Goal: Transaction & Acquisition: Book appointment/travel/reservation

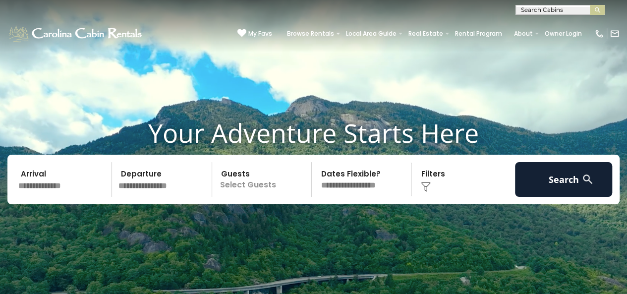
click at [64, 186] on input "text" at bounding box center [63, 179] width 97 height 35
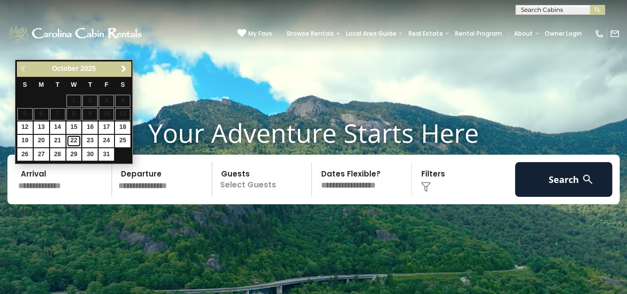
click at [76, 139] on link "22" at bounding box center [73, 141] width 15 height 12
type input "********"
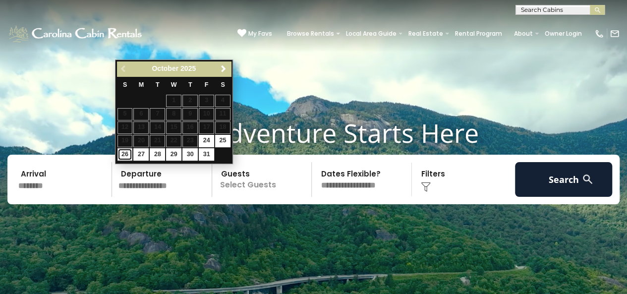
click at [123, 153] on link "26" at bounding box center [125, 154] width 15 height 12
type input "********"
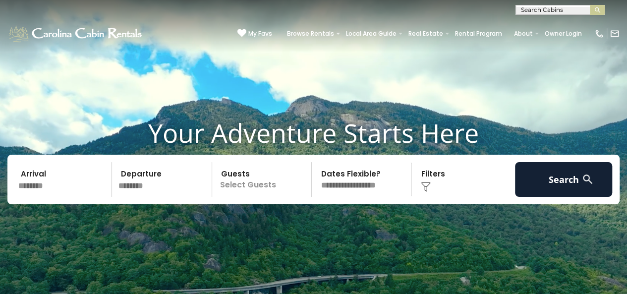
click at [280, 181] on p "Select Guests" at bounding box center [263, 179] width 97 height 35
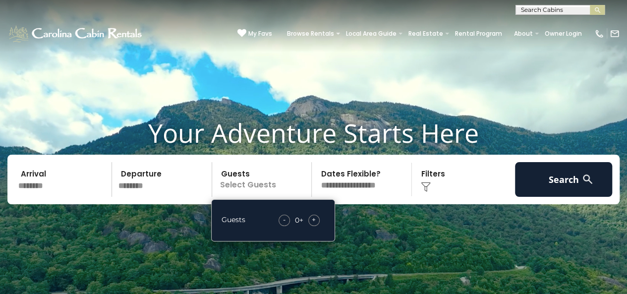
click at [314, 220] on span "+" at bounding box center [314, 220] width 4 height 10
click at [432, 179] on div "Click to Choose" at bounding box center [463, 179] width 97 height 35
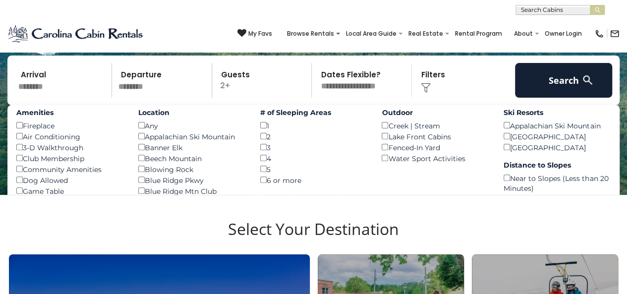
scroll to position [50, 0]
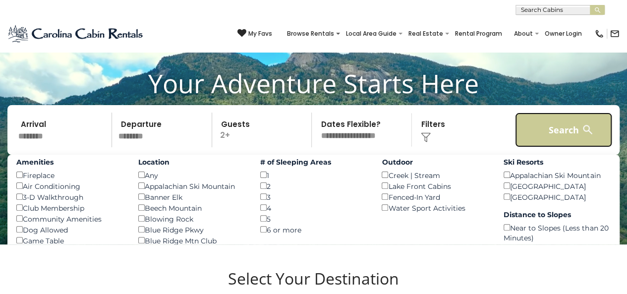
click at [547, 124] on button "Search" at bounding box center [563, 130] width 97 height 35
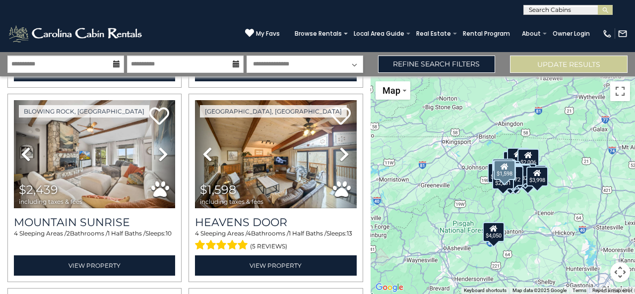
scroll to position [744, 0]
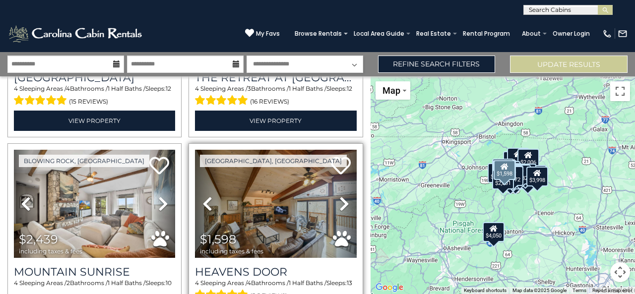
click at [339, 196] on icon at bounding box center [344, 204] width 10 height 16
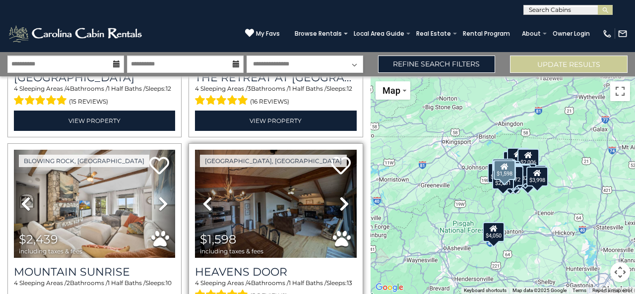
click at [339, 196] on icon at bounding box center [344, 204] width 10 height 16
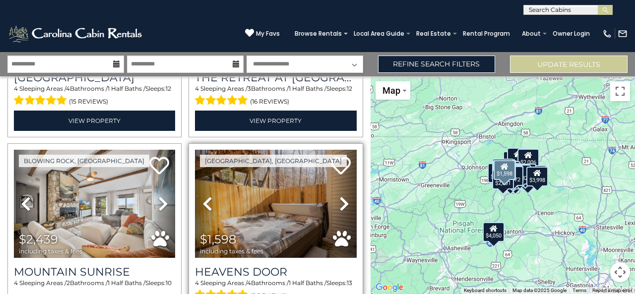
click at [339, 196] on icon at bounding box center [344, 204] width 10 height 16
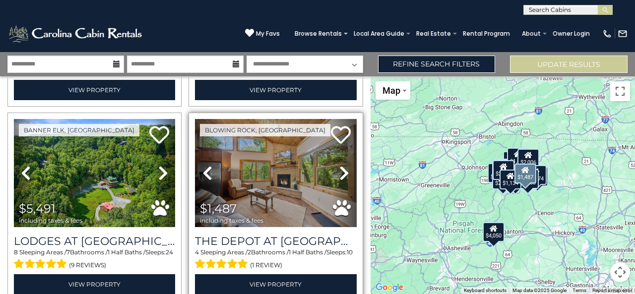
scroll to position [2282, 0]
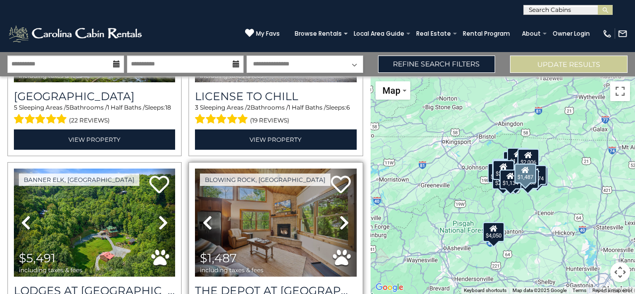
click at [341, 215] on icon at bounding box center [344, 223] width 10 height 16
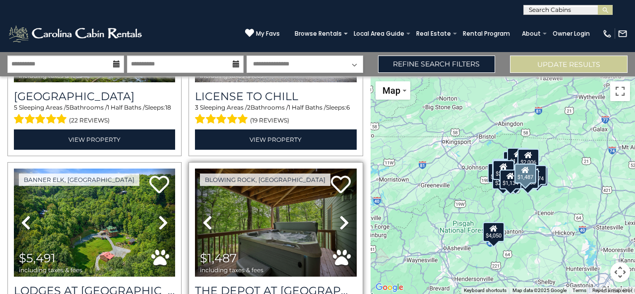
click at [341, 215] on icon at bounding box center [344, 223] width 10 height 16
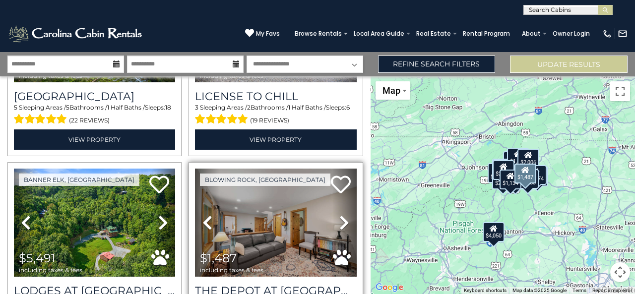
click at [341, 215] on icon at bounding box center [344, 223] width 10 height 16
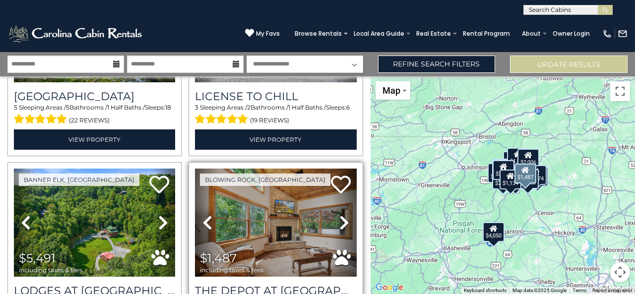
click at [341, 215] on icon at bounding box center [344, 223] width 10 height 16
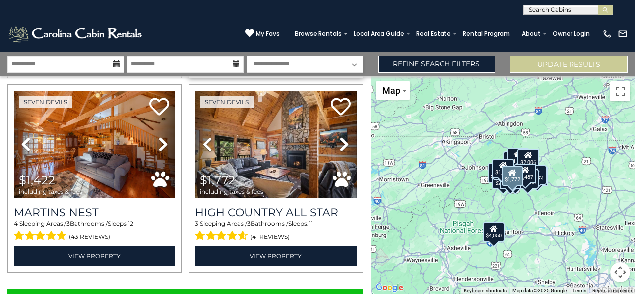
scroll to position [2759, 0]
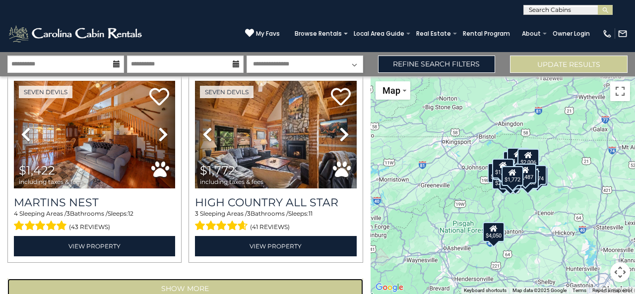
click at [200, 279] on button "Show More" at bounding box center [185, 289] width 356 height 20
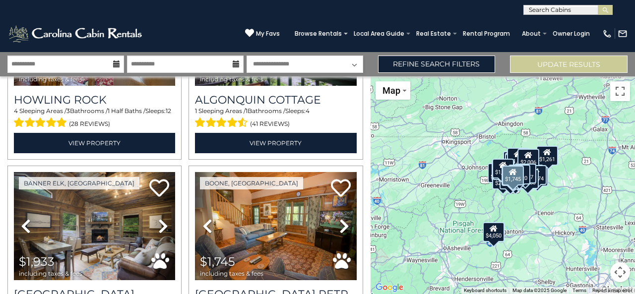
scroll to position [3106, 0]
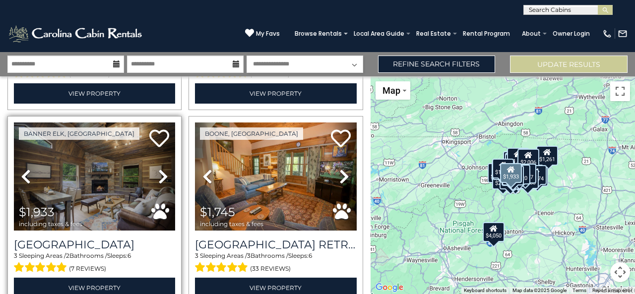
click at [160, 169] on icon at bounding box center [163, 177] width 10 height 16
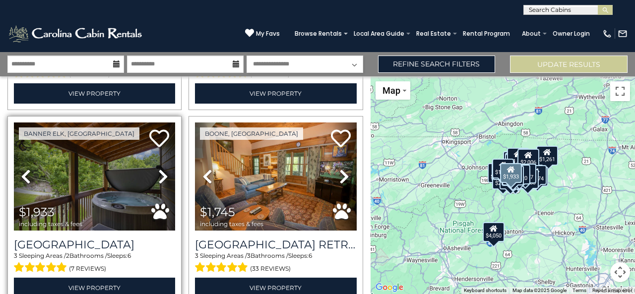
click at [160, 169] on icon at bounding box center [163, 177] width 10 height 16
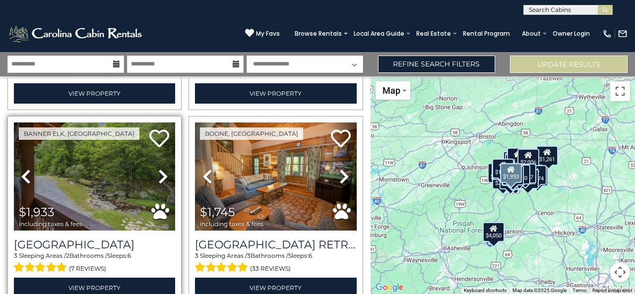
click at [160, 169] on icon at bounding box center [163, 177] width 10 height 16
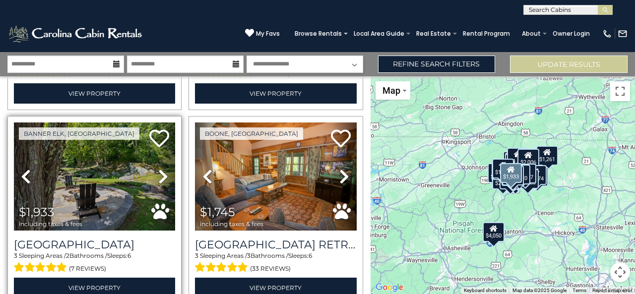
click at [160, 169] on icon at bounding box center [163, 177] width 10 height 16
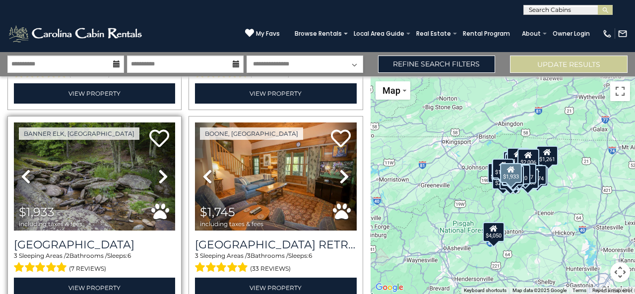
click at [160, 169] on icon at bounding box center [163, 177] width 10 height 16
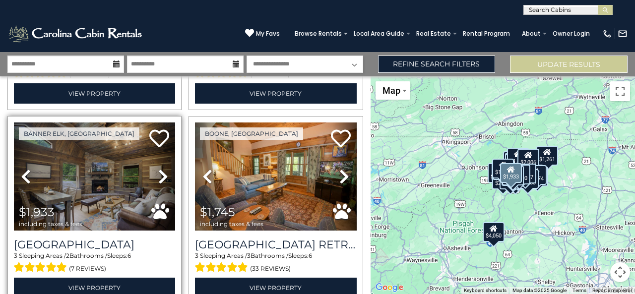
click at [160, 169] on icon at bounding box center [163, 177] width 10 height 16
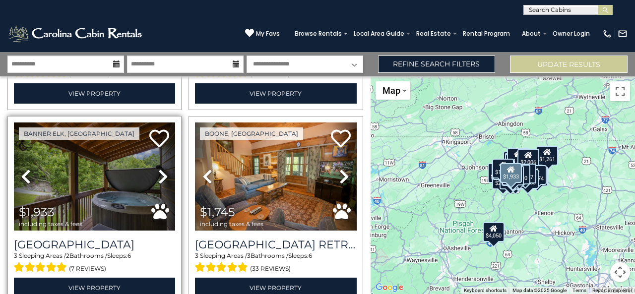
click at [160, 169] on icon at bounding box center [163, 177] width 10 height 16
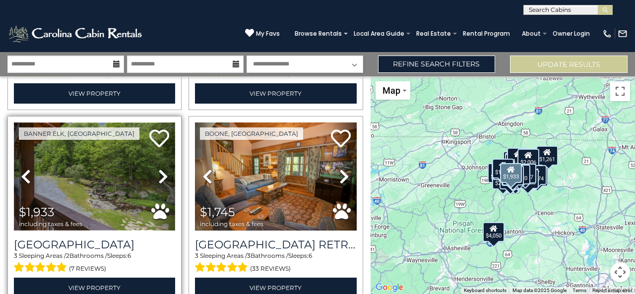
click at [115, 152] on img at bounding box center [94, 177] width 161 height 108
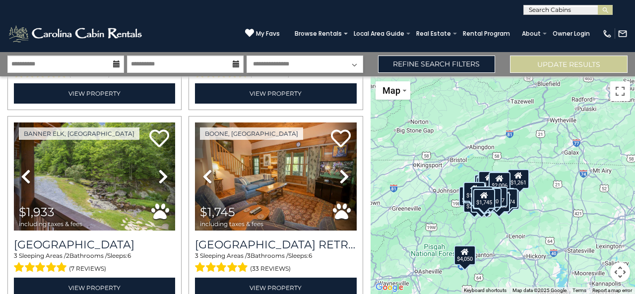
drag, startPoint x: 536, startPoint y: 219, endPoint x: 530, endPoint y: 222, distance: 7.1
click at [530, 222] on div "$1,598 $2,478 $1,478 $3,998 $4,050 $2,229 $3,062 $2,031 $2,439 $1,598 $1,703 $2…" at bounding box center [503, 185] width 264 height 218
click at [621, 90] on button "Toggle fullscreen view" at bounding box center [620, 91] width 20 height 20
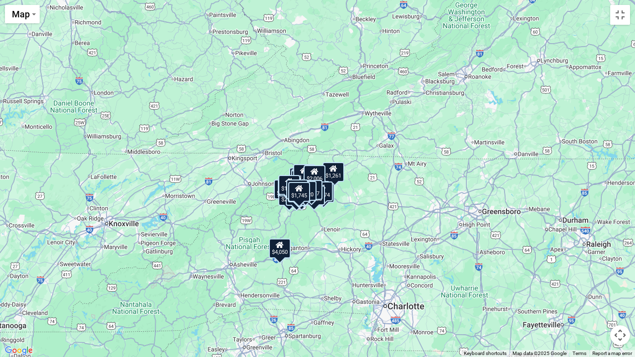
click at [618, 294] on button "Map camera controls" at bounding box center [620, 335] width 20 height 20
click at [591, 284] on button "Zoom in" at bounding box center [595, 286] width 20 height 20
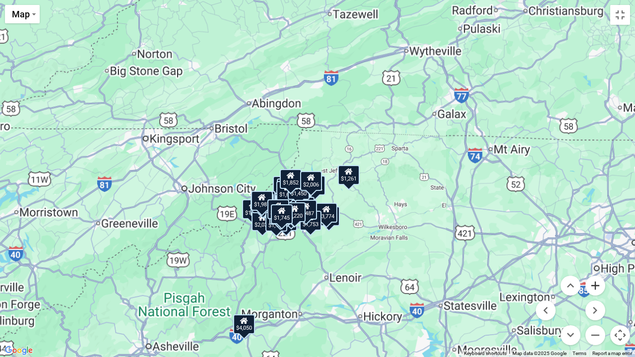
click at [591, 284] on button "Zoom in" at bounding box center [595, 286] width 20 height 20
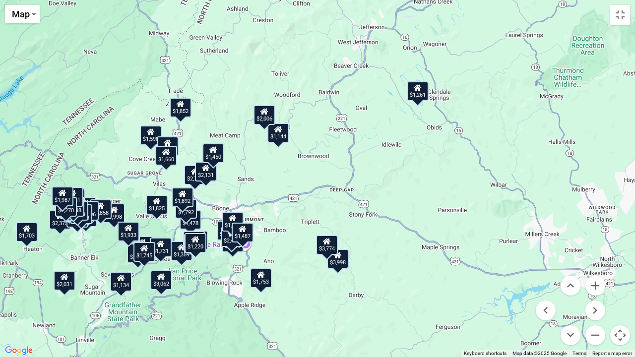
drag, startPoint x: 448, startPoint y: 310, endPoint x: 419, endPoint y: 207, distance: 107.2
click at [419, 207] on div "$1,598 $2,478 $1,478 $3,998 $4,050 $2,229 $3,062 $2,031 $2,439 $1,598 $1,703 $2…" at bounding box center [317, 178] width 635 height 357
click at [594, 282] on button "Zoom in" at bounding box center [595, 286] width 20 height 20
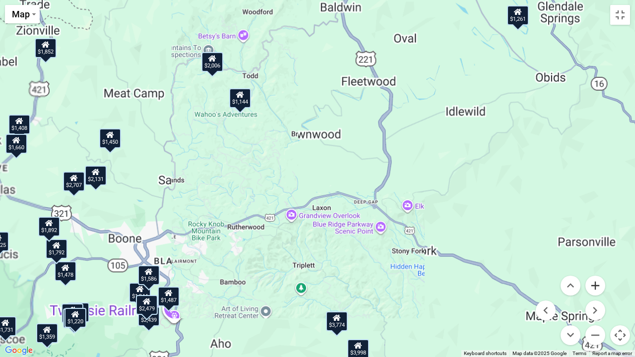
click at [594, 282] on button "Zoom in" at bounding box center [595, 286] width 20 height 20
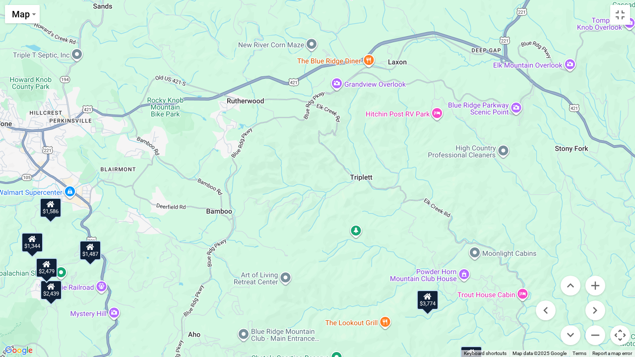
drag, startPoint x: 406, startPoint y: 293, endPoint x: 486, endPoint y: 132, distance: 179.2
click at [486, 132] on div "$1,598 $2,478 $1,478 $3,998 $4,050 $2,229 $3,062 $2,031 $2,439 $1,598 $1,703 $2…" at bounding box center [317, 178] width 635 height 357
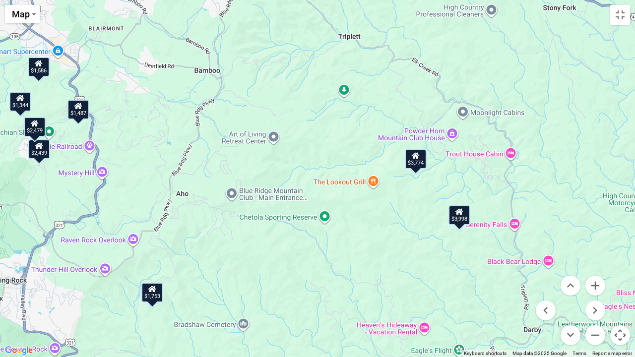
drag, startPoint x: 490, startPoint y: 227, endPoint x: 493, endPoint y: 148, distance: 78.9
click at [493, 148] on div "$1,598 $2,478 $1,478 $3,998 $4,050 $2,229 $3,062 $2,031 $2,439 $1,598 $1,703 $2…" at bounding box center [317, 178] width 635 height 357
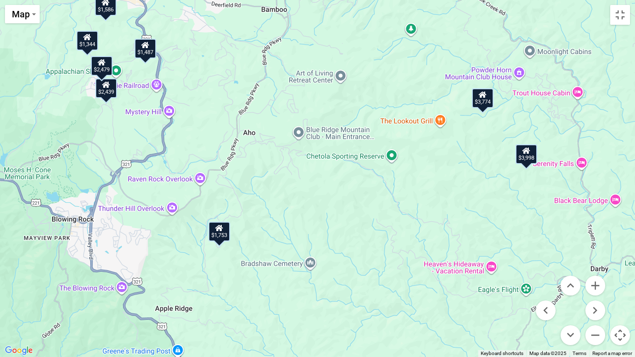
drag, startPoint x: 287, startPoint y: 309, endPoint x: 355, endPoint y: 246, distance: 92.7
click at [355, 246] on div "$1,598 $2,478 $1,478 $3,998 $4,050 $2,229 $3,062 $2,031 $2,439 $1,598 $1,703 $2…" at bounding box center [317, 178] width 635 height 357
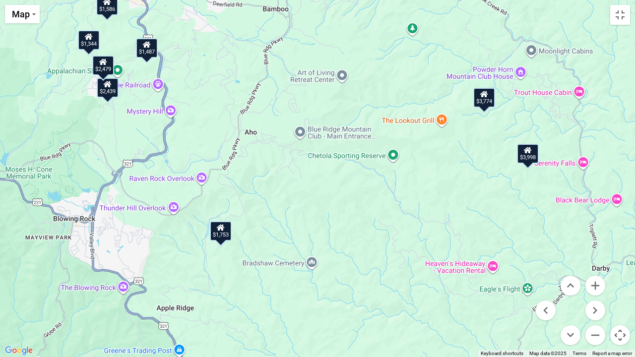
click at [224, 233] on div "$1,753" at bounding box center [221, 231] width 22 height 20
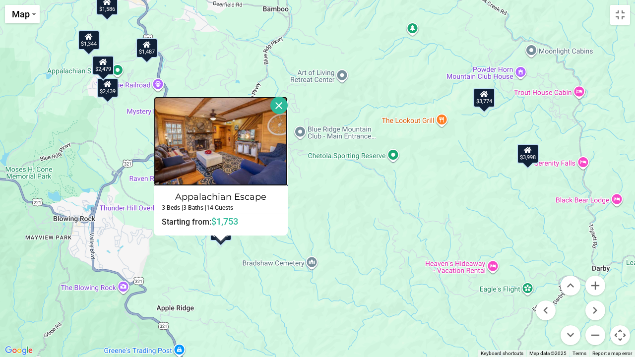
click at [269, 145] on img at bounding box center [221, 141] width 134 height 89
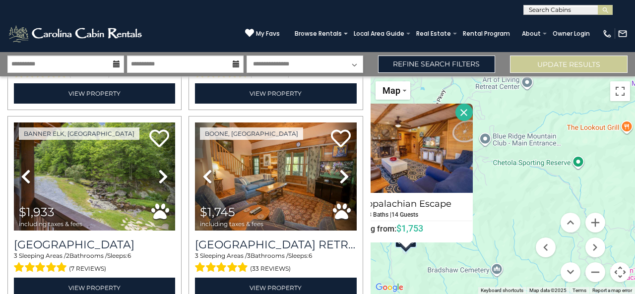
click at [521, 188] on div "$1,598 $2,478 $1,478 $3,998 $4,050 $2,229 $3,062 $2,031 $2,439 $1,598 $1,703 $2…" at bounding box center [503, 185] width 264 height 218
click at [465, 111] on button "Close" at bounding box center [463, 112] width 17 height 17
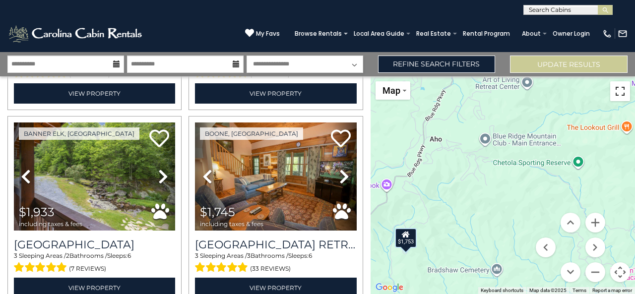
click at [618, 89] on button "Toggle fullscreen view" at bounding box center [620, 91] width 20 height 20
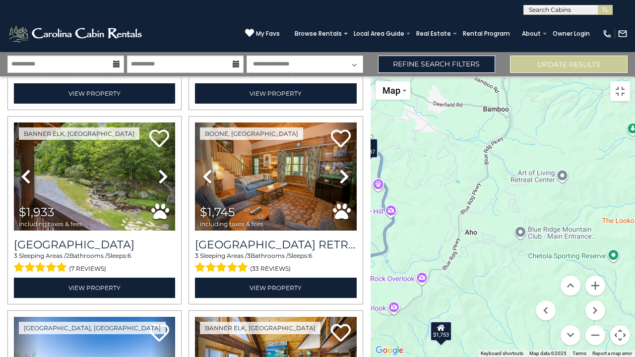
drag, startPoint x: 291, startPoint y: 181, endPoint x: 330, endPoint y: 249, distance: 79.1
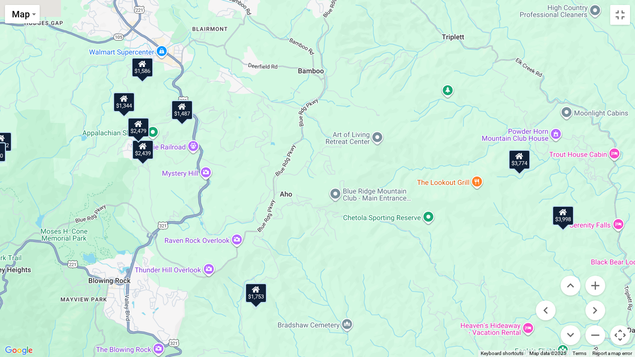
click at [330, 249] on div "$1,598 $2,478 $1,478 $3,998 $4,050 $2,229 $3,062 $2,031 $2,439 $1,598 $1,703 $2…" at bounding box center [317, 178] width 635 height 357
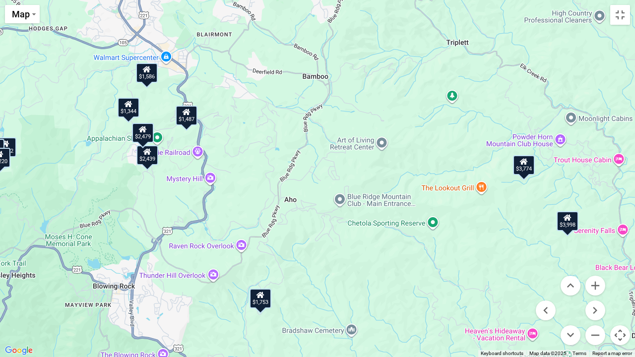
click at [189, 116] on div "$1,487" at bounding box center [187, 116] width 22 height 20
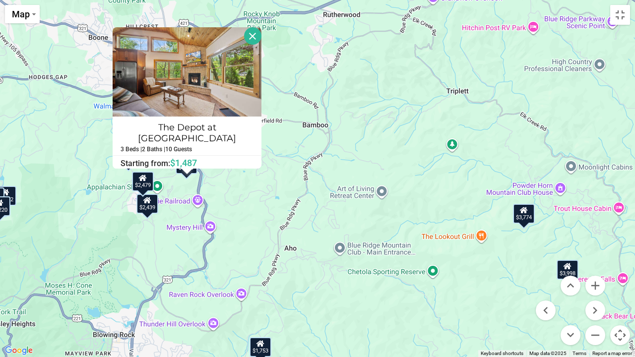
click at [245, 39] on button "Close" at bounding box center [252, 35] width 17 height 17
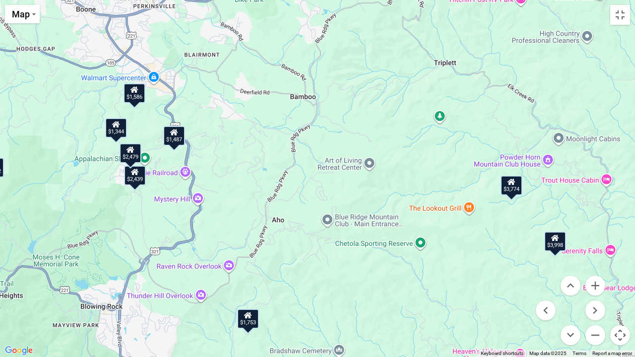
drag, startPoint x: 253, startPoint y: 192, endPoint x: 242, endPoint y: 157, distance: 36.5
click at [242, 157] on div "$1,598 $2,478 $1,478 $3,998 $4,050 $2,229 $3,062 $2,031 $2,439 $1,598 $1,703 $2…" at bounding box center [317, 178] width 635 height 357
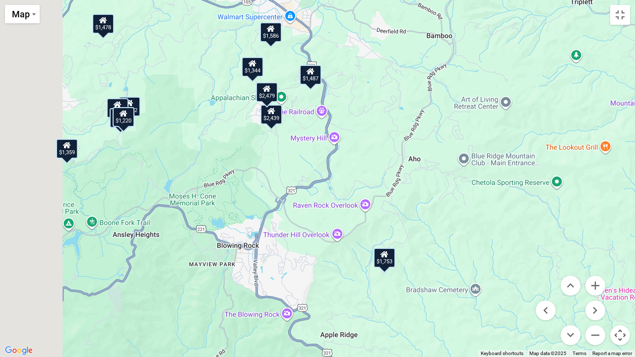
drag, startPoint x: 295, startPoint y: 216, endPoint x: 437, endPoint y: 161, distance: 153.3
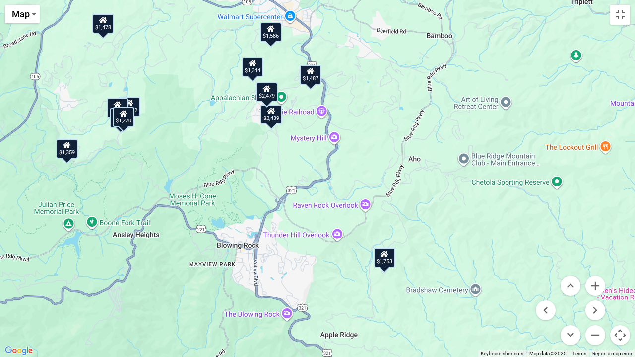
click at [437, 161] on div "$1,598 $2,478 $1,478 $3,998 $4,050 $2,229 $3,062 $2,031 $2,439 $1,598 $1,703 $2…" at bounding box center [317, 178] width 635 height 357
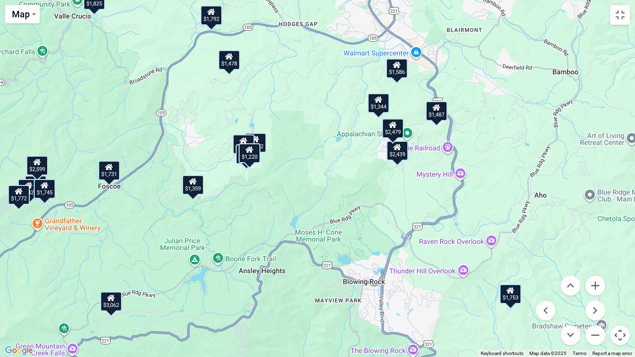
drag, startPoint x: 203, startPoint y: 176, endPoint x: 326, endPoint y: 213, distance: 128.5
click at [326, 213] on div "$1,598 $2,478 $1,478 $3,998 $4,050 $2,229 $3,062 $2,031 $2,439 $1,598 $1,703 $2…" at bounding box center [317, 178] width 635 height 357
click at [193, 186] on div "$1,359" at bounding box center [193, 185] width 22 height 20
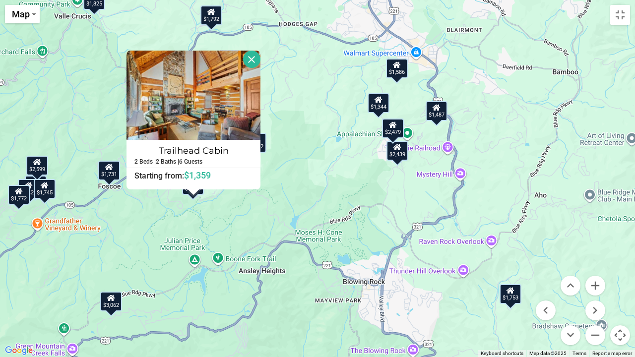
click at [235, 218] on div "$1,598 $2,478 $1,478 $3,998 $4,050 $2,229 $3,062 $2,031 $2,439 $1,598 $1,703 $2…" at bounding box center [317, 178] width 635 height 357
click at [252, 60] on button "Close" at bounding box center [251, 59] width 17 height 17
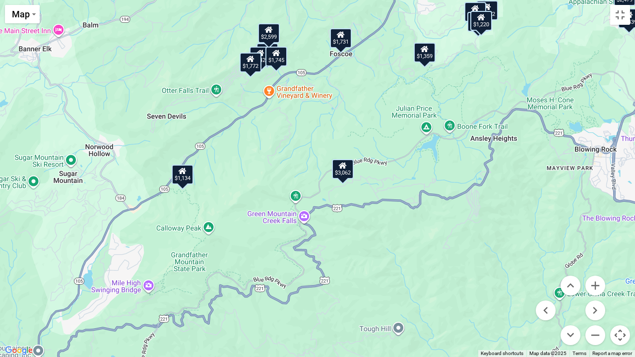
drag, startPoint x: 125, startPoint y: 259, endPoint x: 359, endPoint y: 125, distance: 268.8
click at [359, 125] on div "$1,598 $2,478 $1,478 $3,998 $4,050 $2,229 $3,062 $2,031 $2,439 $1,598 $1,703 $2…" at bounding box center [317, 178] width 635 height 357
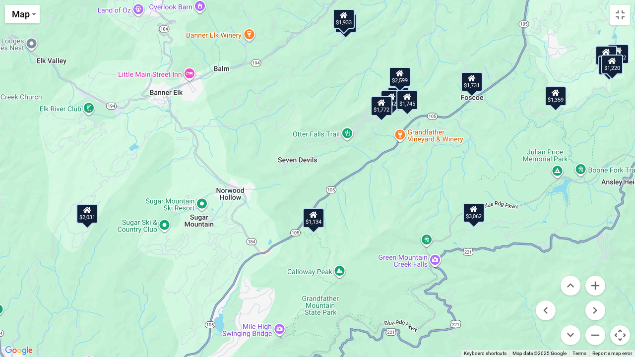
drag, startPoint x: 204, startPoint y: 259, endPoint x: 335, endPoint y: 301, distance: 137.6
click at [335, 294] on div "$1,598 $2,478 $1,478 $3,998 $4,050 $2,229 $3,062 $2,031 $2,439 $1,598 $1,703 $2…" at bounding box center [317, 178] width 635 height 357
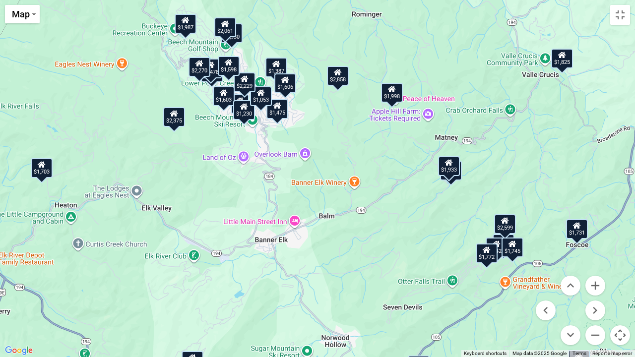
drag, startPoint x: 266, startPoint y: 148, endPoint x: 371, endPoint y: 297, distance: 182.2
click at [371, 294] on div "$1,598 $2,478 $1,478 $3,998 $4,050 $2,229 $3,062 $2,031 $2,439 $1,598 $1,703 $2…" at bounding box center [317, 178] width 635 height 357
click at [43, 171] on div "$1,703" at bounding box center [42, 168] width 22 height 20
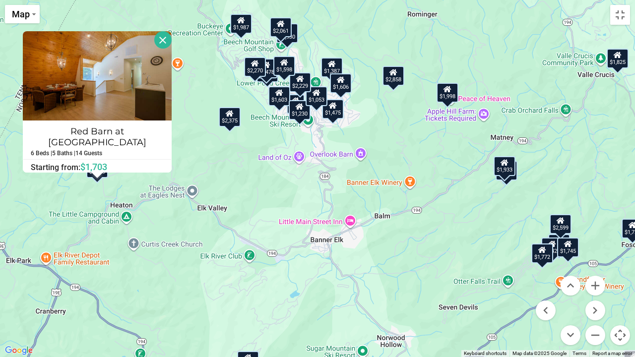
click at [155, 40] on button "Close" at bounding box center [162, 39] width 17 height 17
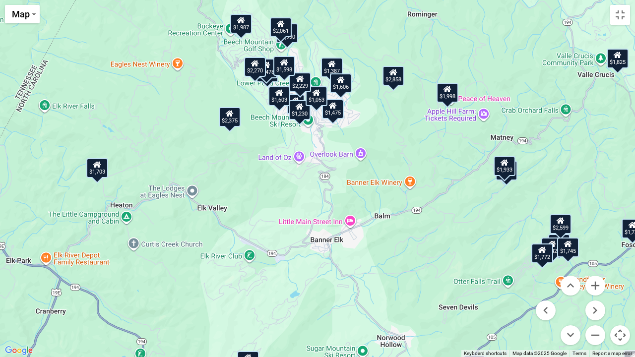
click at [299, 112] on div "$1,230" at bounding box center [300, 110] width 22 height 20
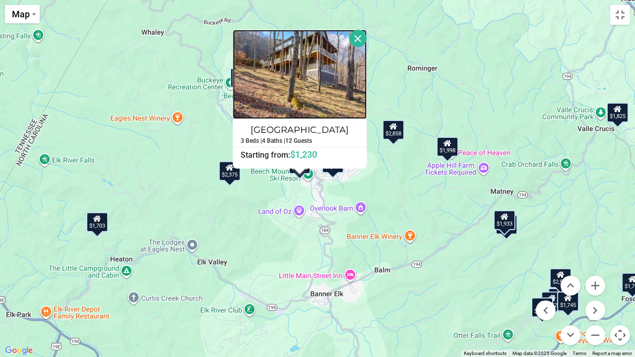
click at [296, 83] on img at bounding box center [300, 74] width 134 height 89
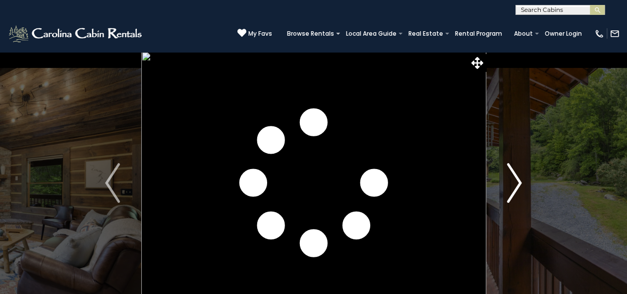
click at [516, 179] on img "Next" at bounding box center [514, 183] width 15 height 40
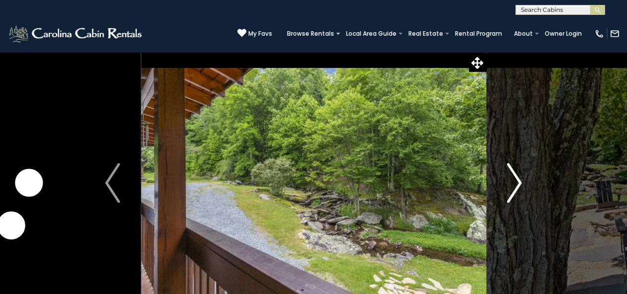
click at [515, 179] on img "Next" at bounding box center [514, 183] width 15 height 40
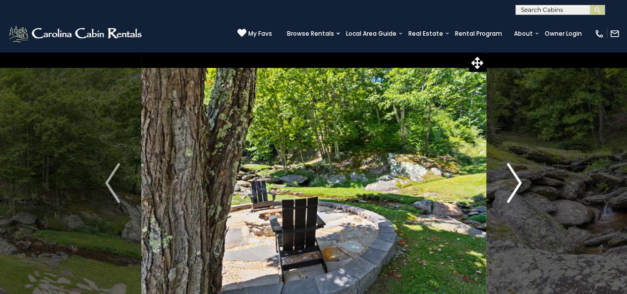
click at [515, 179] on img "Next" at bounding box center [514, 183] width 15 height 40
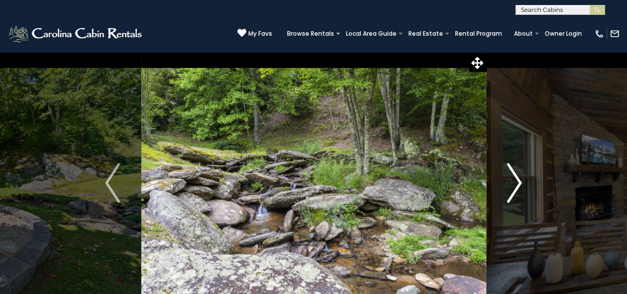
click at [515, 179] on img "Next" at bounding box center [514, 183] width 15 height 40
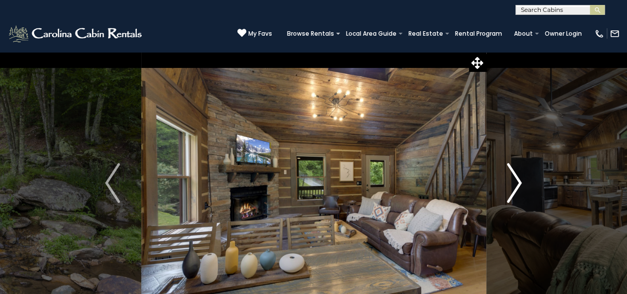
click at [515, 179] on img "Next" at bounding box center [514, 183] width 15 height 40
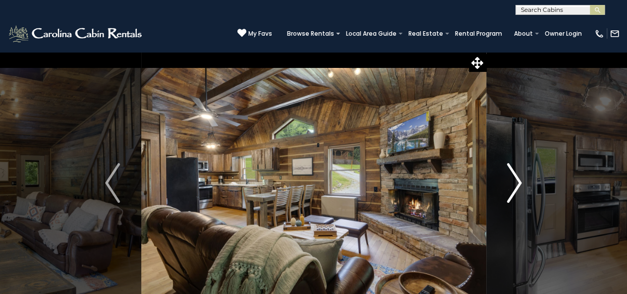
click at [515, 179] on img "Next" at bounding box center [514, 183] width 15 height 40
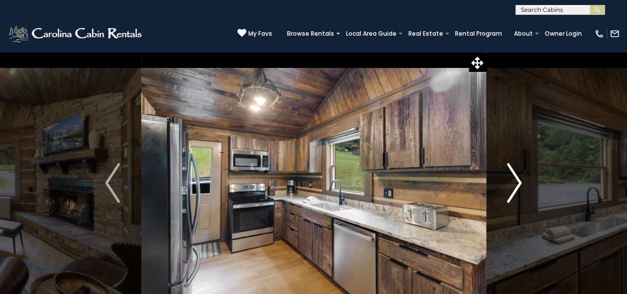
click at [515, 179] on img "Next" at bounding box center [514, 183] width 15 height 40
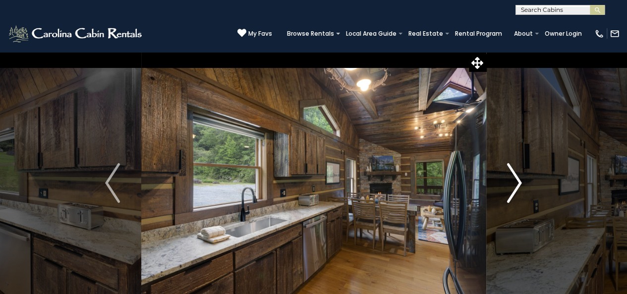
click at [512, 181] on img "Next" at bounding box center [514, 183] width 15 height 40
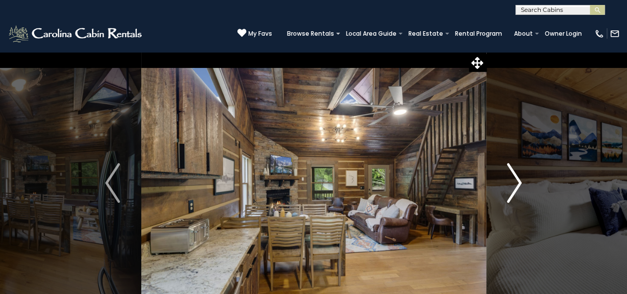
click at [512, 181] on img "Next" at bounding box center [514, 183] width 15 height 40
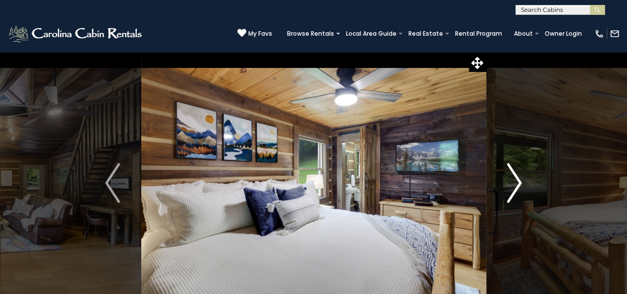
click at [512, 181] on img "Next" at bounding box center [514, 183] width 15 height 40
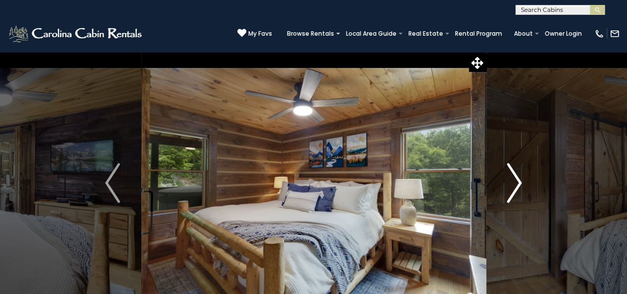
click at [512, 181] on img "Next" at bounding box center [514, 183] width 15 height 40
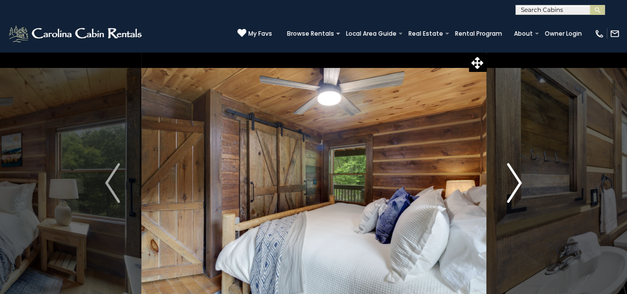
click at [512, 181] on img "Next" at bounding box center [514, 183] width 15 height 40
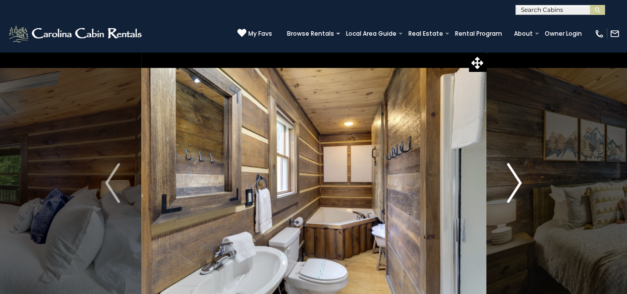
click at [512, 181] on img "Next" at bounding box center [514, 183] width 15 height 40
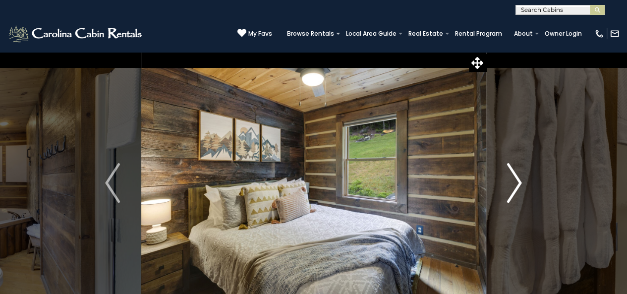
click at [512, 181] on img "Next" at bounding box center [514, 183] width 15 height 40
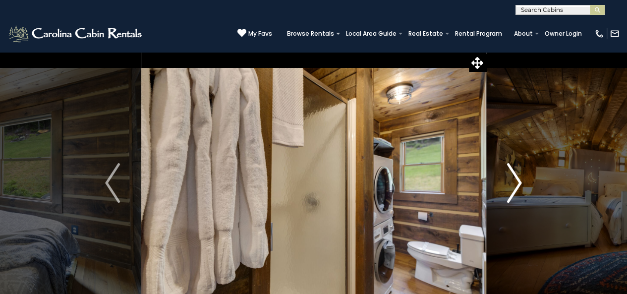
click at [512, 181] on img "Next" at bounding box center [514, 183] width 15 height 40
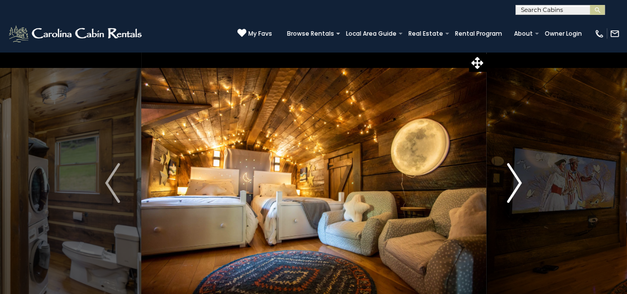
click at [512, 181] on img "Next" at bounding box center [514, 183] width 15 height 40
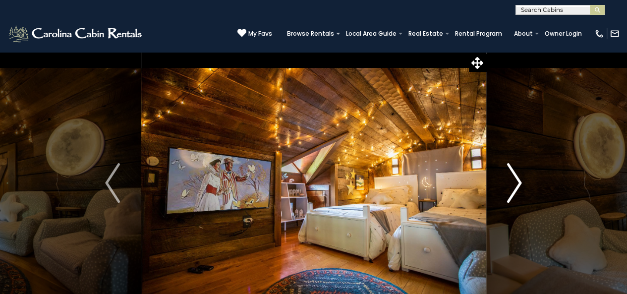
click at [512, 181] on img "Next" at bounding box center [514, 183] width 15 height 40
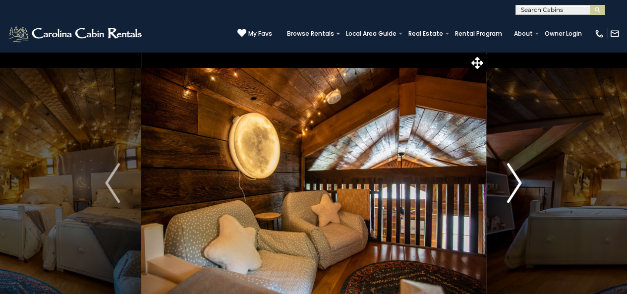
click at [512, 181] on img "Next" at bounding box center [514, 183] width 15 height 40
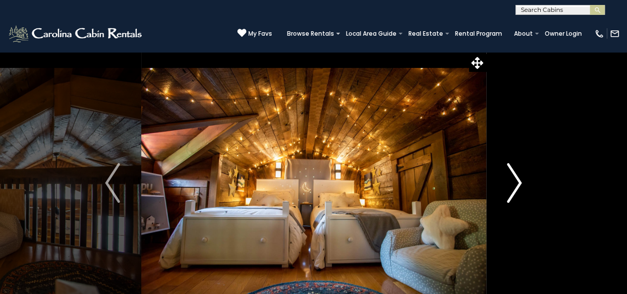
click at [512, 181] on img "Next" at bounding box center [514, 183] width 15 height 40
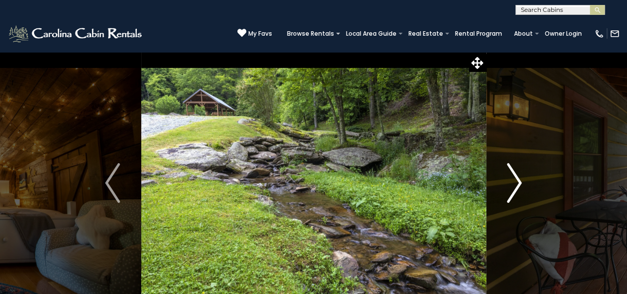
click at [512, 181] on img "Next" at bounding box center [514, 183] width 15 height 40
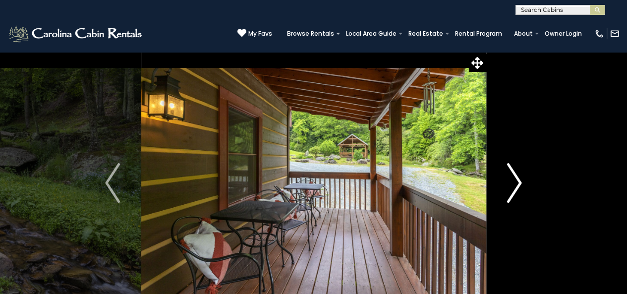
click at [512, 181] on img "Next" at bounding box center [514, 183] width 15 height 40
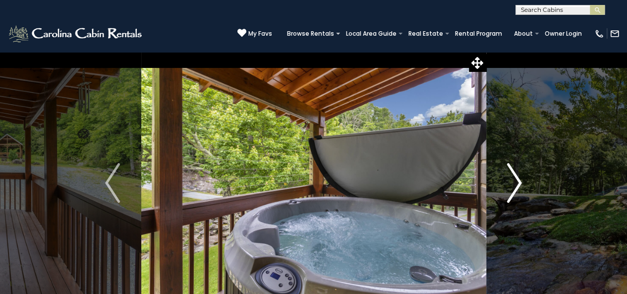
click at [512, 181] on img "Next" at bounding box center [514, 183] width 15 height 40
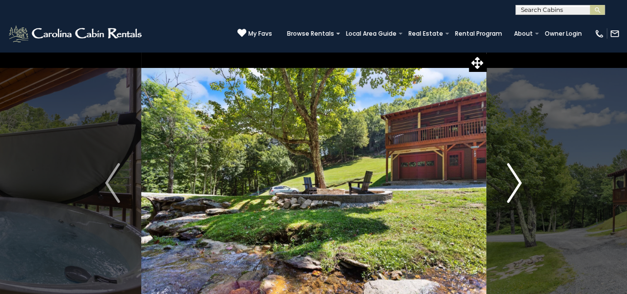
click at [512, 181] on img "Next" at bounding box center [514, 183] width 15 height 40
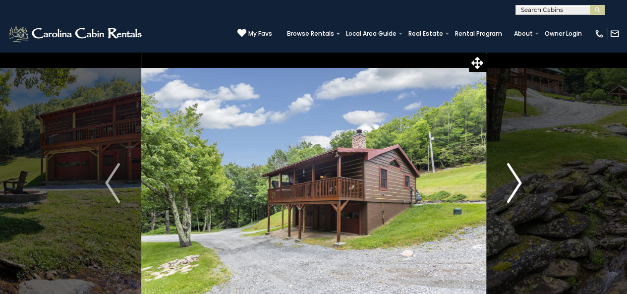
click at [512, 181] on img "Next" at bounding box center [514, 183] width 15 height 40
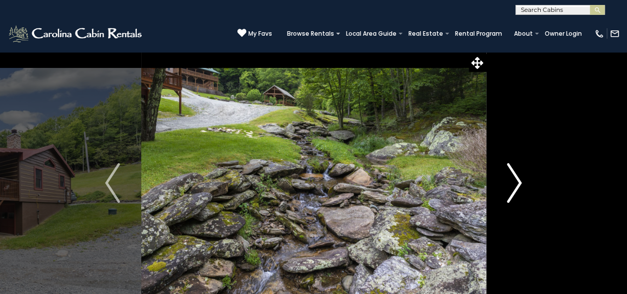
click at [512, 181] on img "Next" at bounding box center [514, 183] width 15 height 40
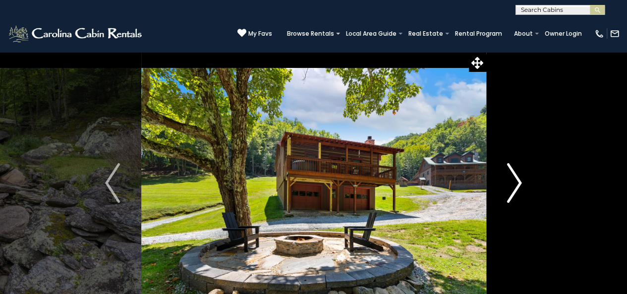
click at [512, 181] on img "Next" at bounding box center [514, 183] width 15 height 40
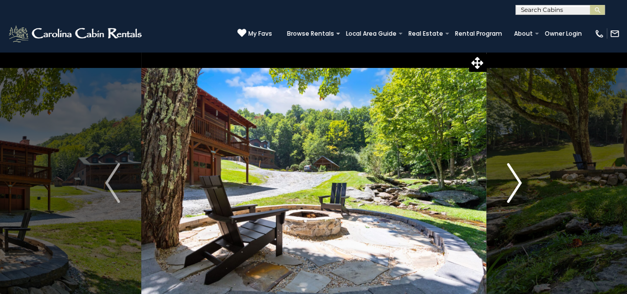
click at [512, 181] on img "Next" at bounding box center [514, 183] width 15 height 40
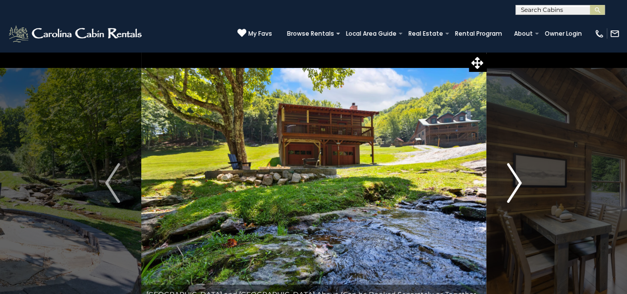
click at [512, 181] on img "Next" at bounding box center [514, 183] width 15 height 40
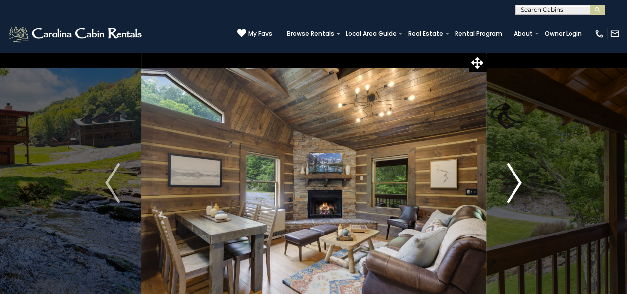
click at [512, 181] on img "Next" at bounding box center [514, 183] width 15 height 40
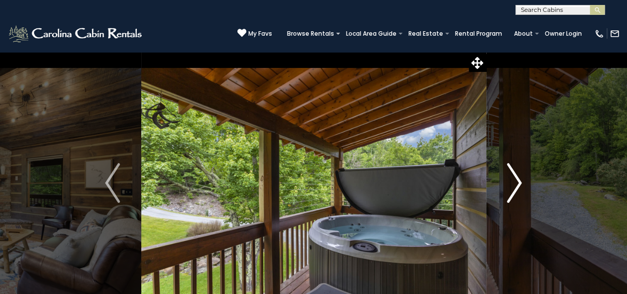
click at [512, 181] on img "Next" at bounding box center [514, 183] width 15 height 40
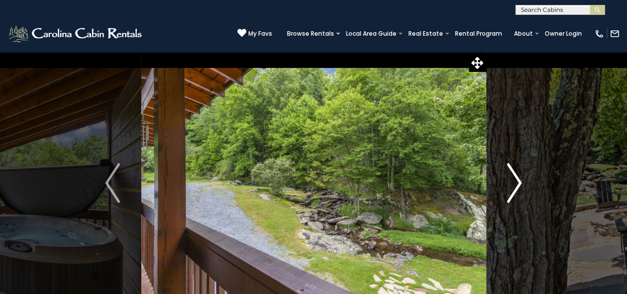
click at [512, 181] on img "Next" at bounding box center [514, 183] width 15 height 40
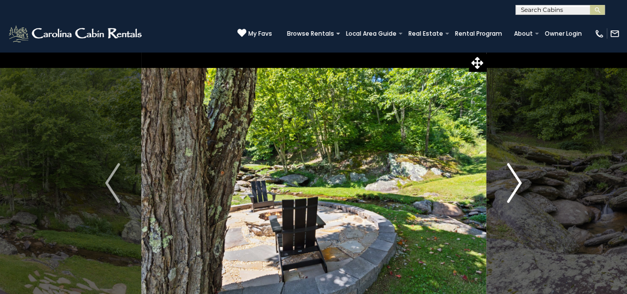
click at [512, 181] on img "Next" at bounding box center [514, 183] width 15 height 40
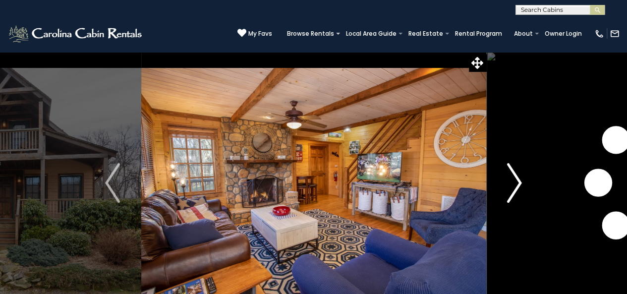
click at [516, 181] on img "Next" at bounding box center [514, 183] width 15 height 40
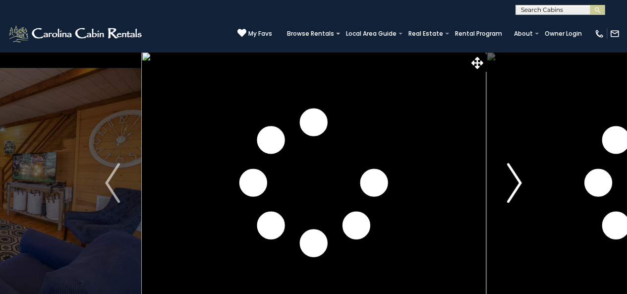
click at [516, 181] on img "Next" at bounding box center [514, 183] width 15 height 40
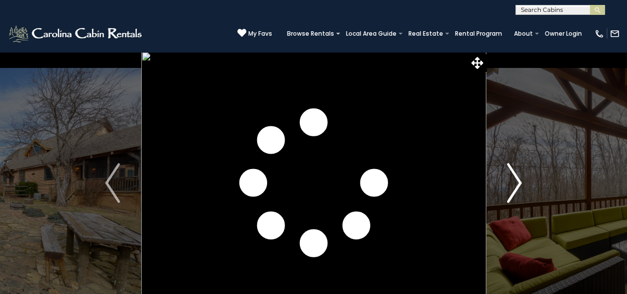
click at [516, 181] on img "Next" at bounding box center [514, 183] width 15 height 40
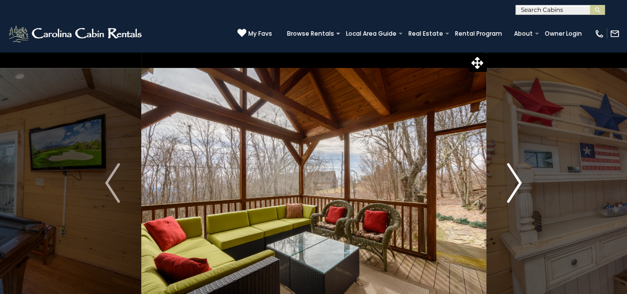
click at [516, 181] on img "Next" at bounding box center [514, 183] width 15 height 40
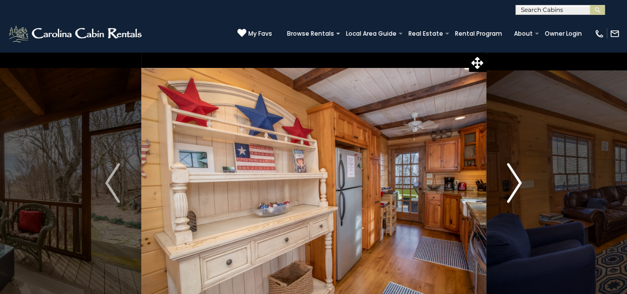
click at [516, 181] on img "Next" at bounding box center [514, 183] width 15 height 40
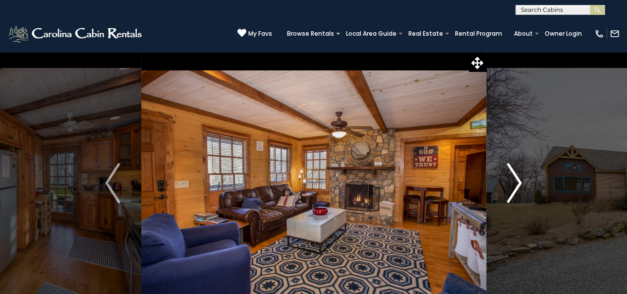
click at [516, 181] on img "Next" at bounding box center [514, 183] width 15 height 40
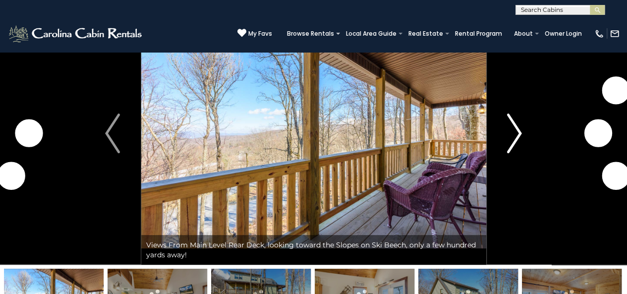
click at [514, 130] on img "Next" at bounding box center [514, 134] width 15 height 40
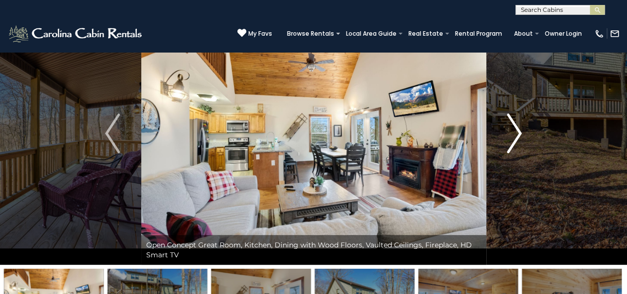
click at [514, 130] on img "Next" at bounding box center [514, 134] width 15 height 40
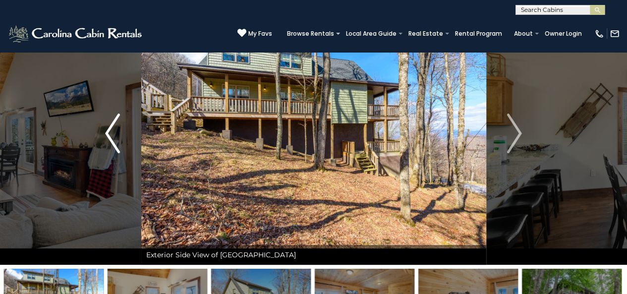
click at [114, 137] on img "Previous" at bounding box center [112, 134] width 15 height 40
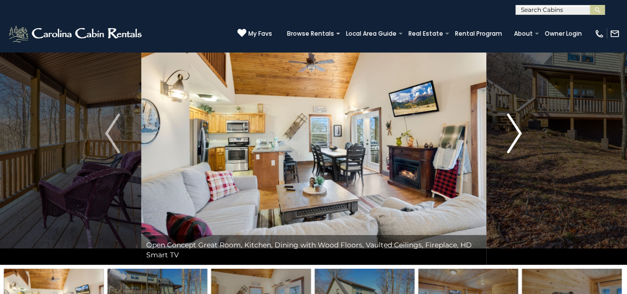
click at [511, 135] on img "Next" at bounding box center [514, 134] width 15 height 40
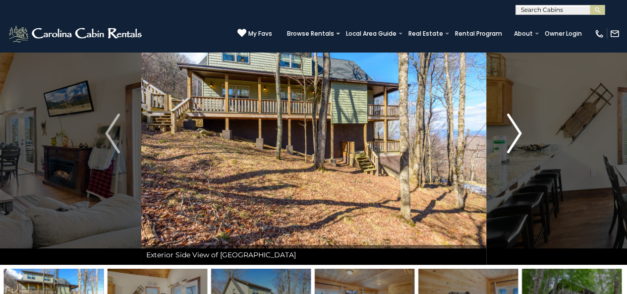
click at [511, 135] on img "Next" at bounding box center [514, 134] width 15 height 40
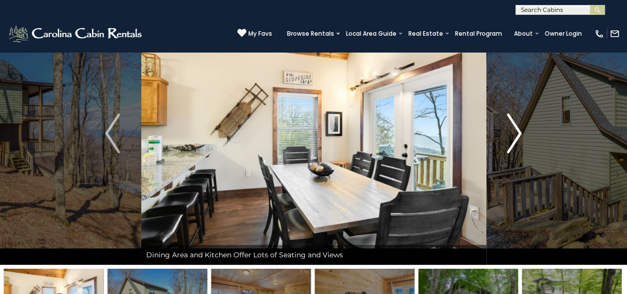
click at [511, 135] on img "Next" at bounding box center [514, 134] width 15 height 40
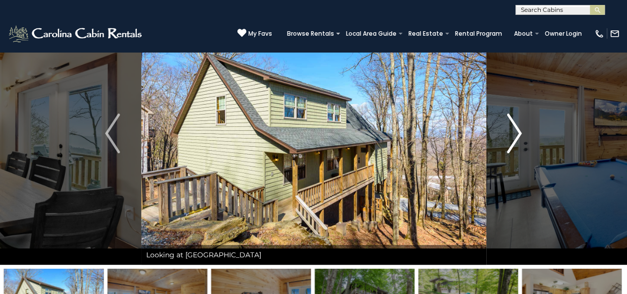
click at [511, 135] on img "Next" at bounding box center [514, 134] width 15 height 40
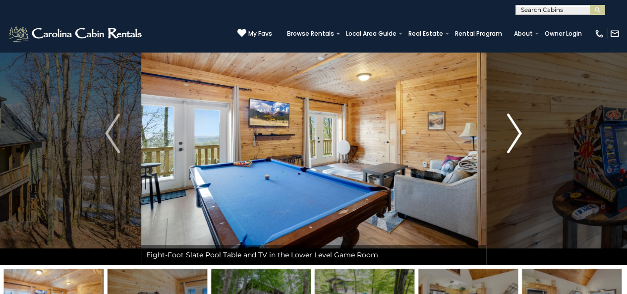
click at [511, 135] on img "Next" at bounding box center [514, 134] width 15 height 40
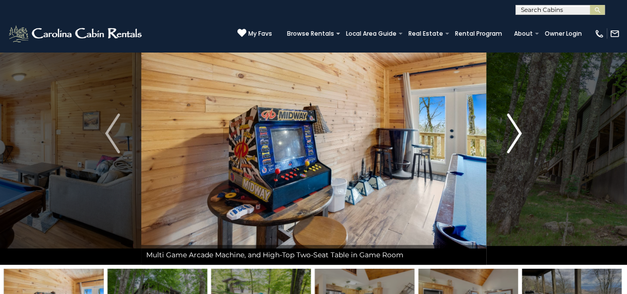
click at [511, 135] on img "Next" at bounding box center [514, 134] width 15 height 40
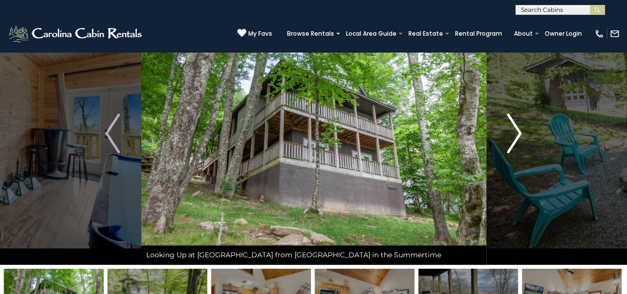
click at [511, 135] on img "Next" at bounding box center [514, 134] width 15 height 40
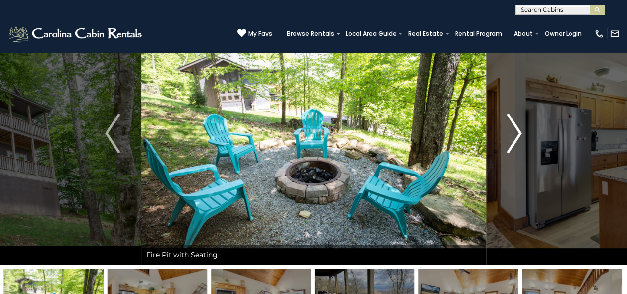
click at [511, 135] on img "Next" at bounding box center [514, 134] width 15 height 40
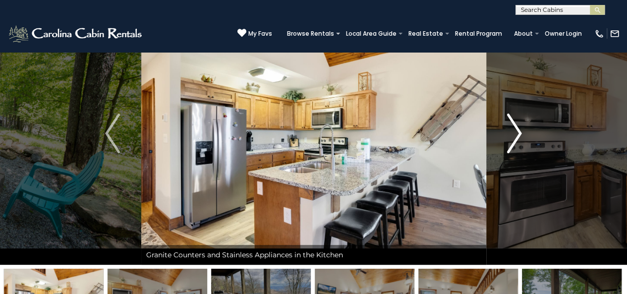
click at [511, 135] on img "Next" at bounding box center [514, 134] width 15 height 40
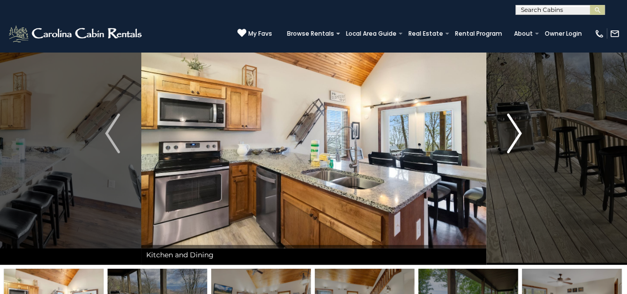
click at [511, 135] on img "Next" at bounding box center [514, 134] width 15 height 40
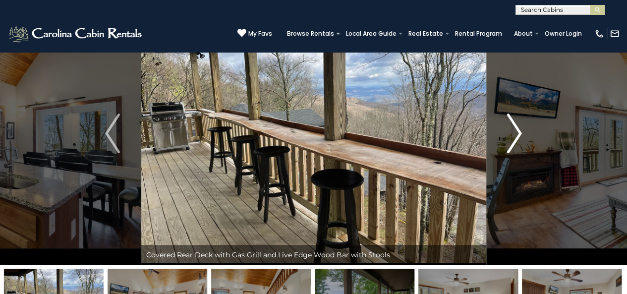
click at [511, 135] on img "Next" at bounding box center [514, 134] width 15 height 40
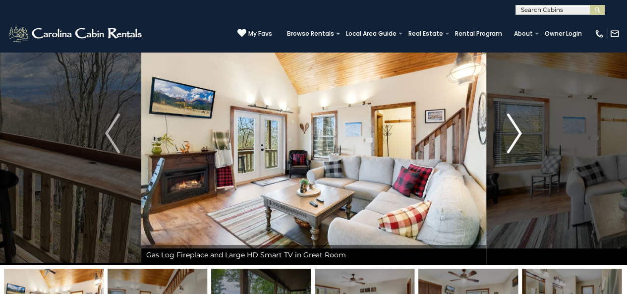
click at [511, 135] on img "Next" at bounding box center [514, 134] width 15 height 40
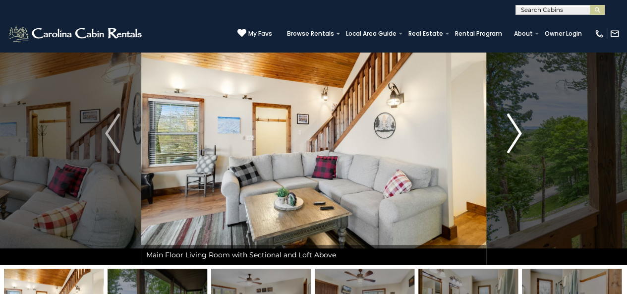
click at [511, 135] on img "Next" at bounding box center [514, 134] width 15 height 40
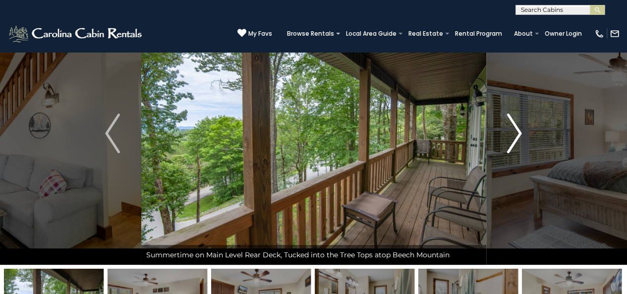
click at [511, 135] on img "Next" at bounding box center [514, 134] width 15 height 40
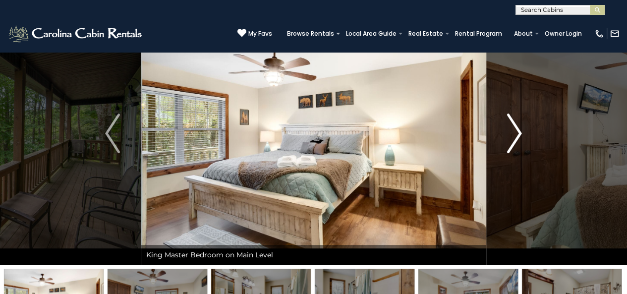
click at [511, 135] on img "Next" at bounding box center [514, 134] width 15 height 40
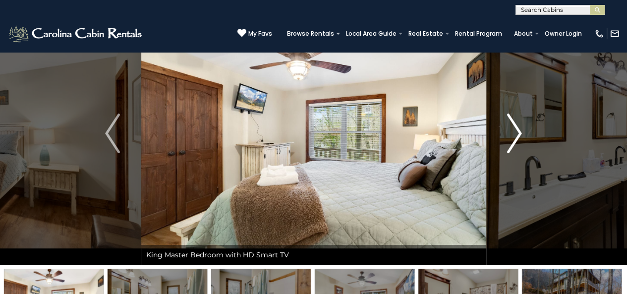
click at [511, 135] on img "Next" at bounding box center [514, 134] width 15 height 40
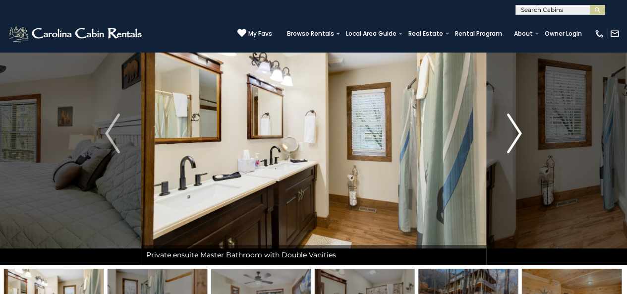
click at [511, 135] on img "Next" at bounding box center [514, 134] width 15 height 40
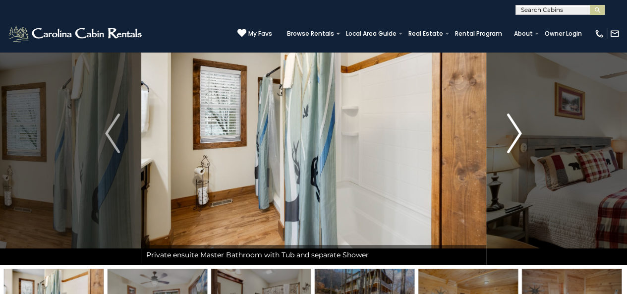
click at [511, 135] on img "Next" at bounding box center [514, 134] width 15 height 40
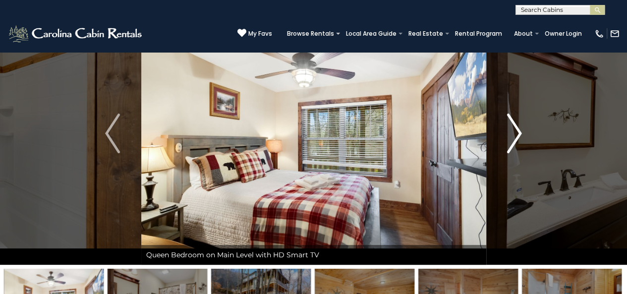
click at [511, 135] on img "Next" at bounding box center [514, 134] width 15 height 40
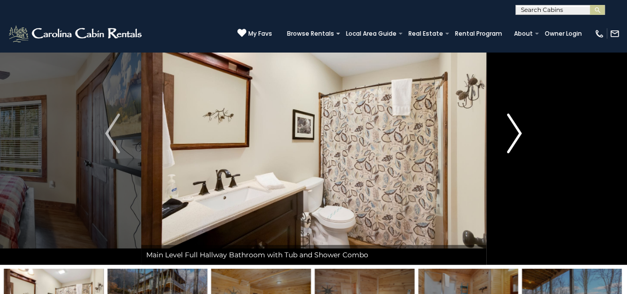
click at [511, 135] on img "Next" at bounding box center [514, 134] width 15 height 40
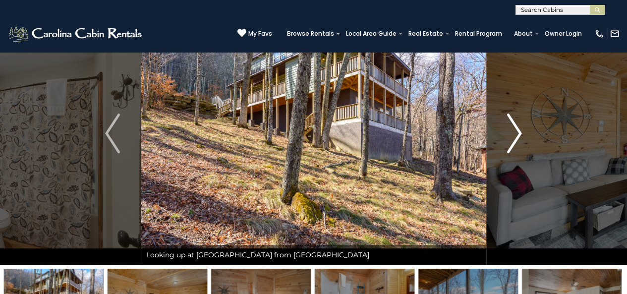
click at [511, 135] on img "Next" at bounding box center [514, 134] width 15 height 40
